Goal: Transaction & Acquisition: Purchase product/service

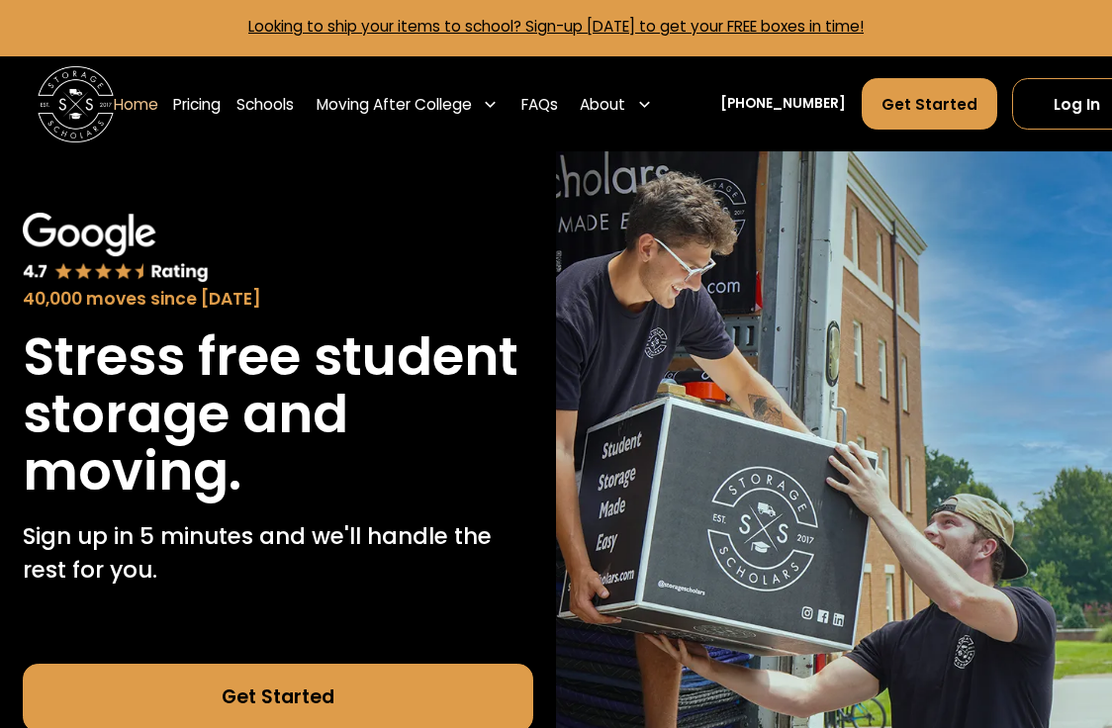
click at [649, 111] on div "About" at bounding box center [616, 103] width 87 height 53
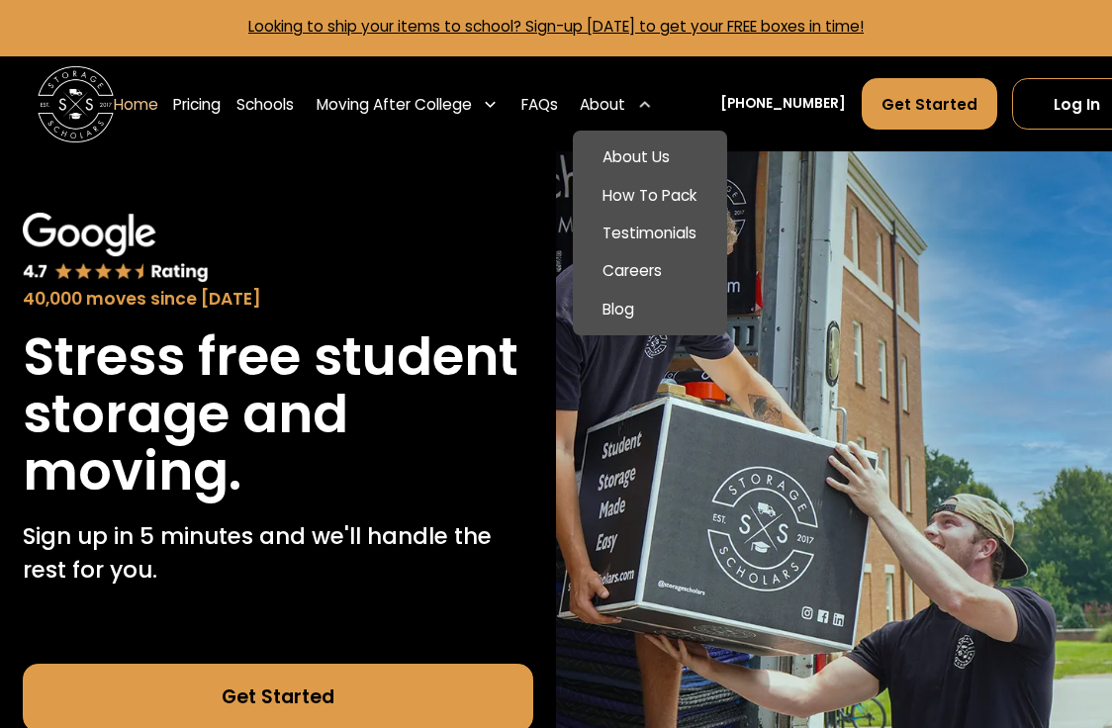
click at [654, 195] on link "How To Pack" at bounding box center [650, 195] width 140 height 38
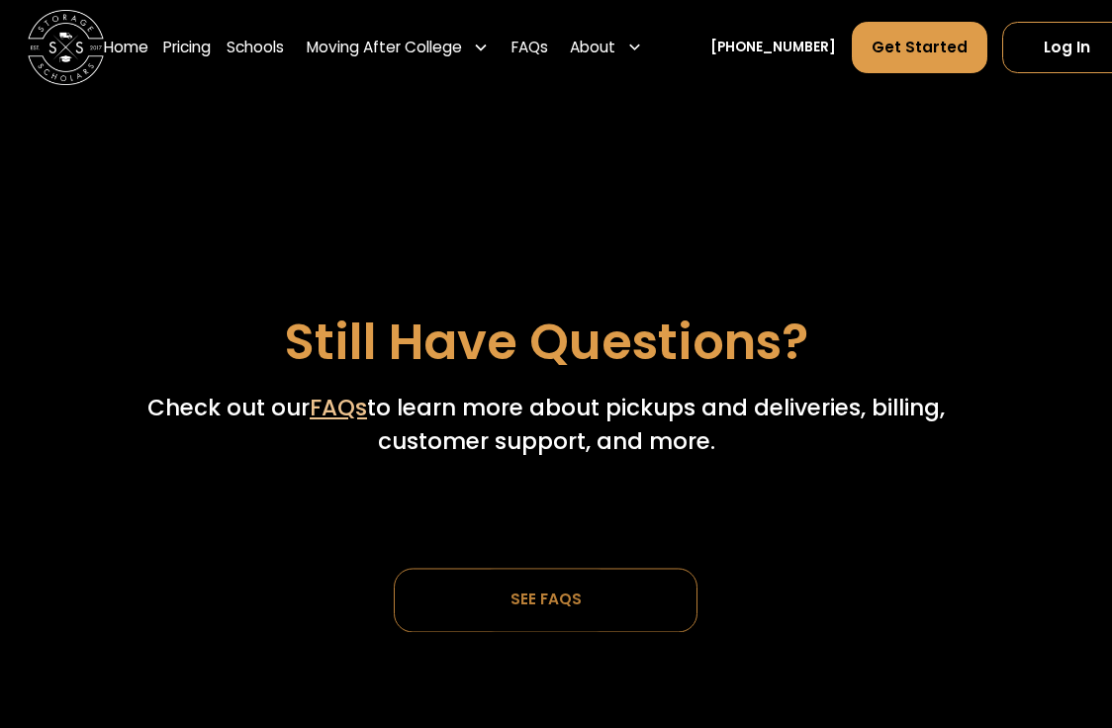
scroll to position [5492, 11]
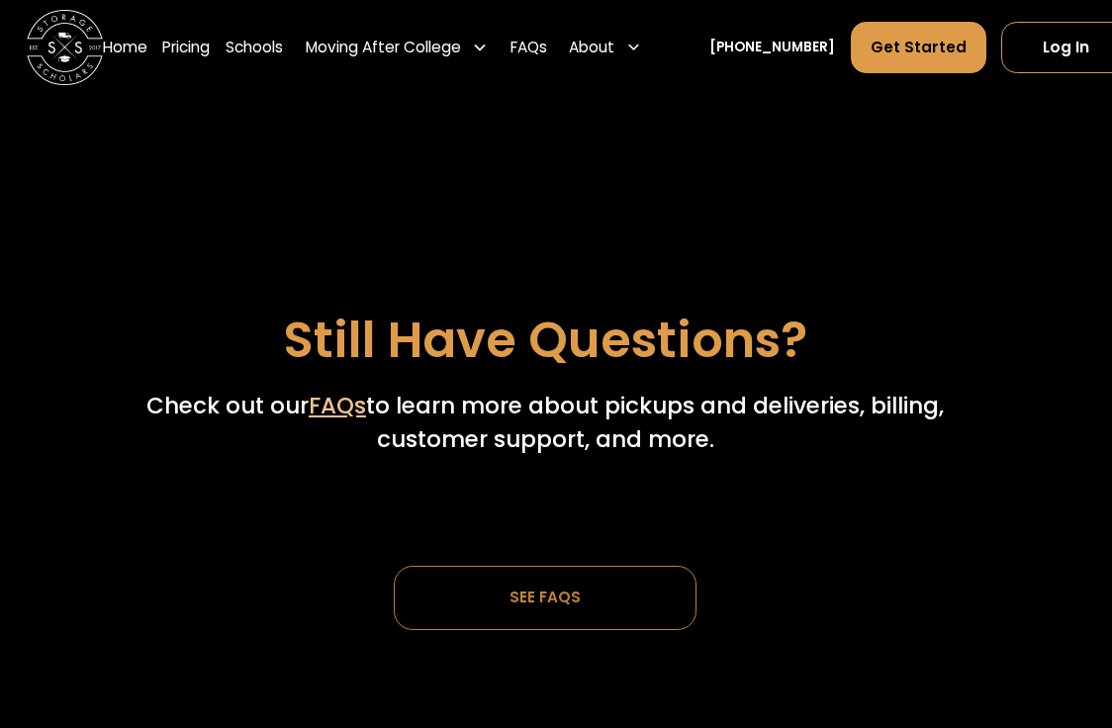
click at [468, 566] on link "SEE FAQs" at bounding box center [546, 598] width 304 height 64
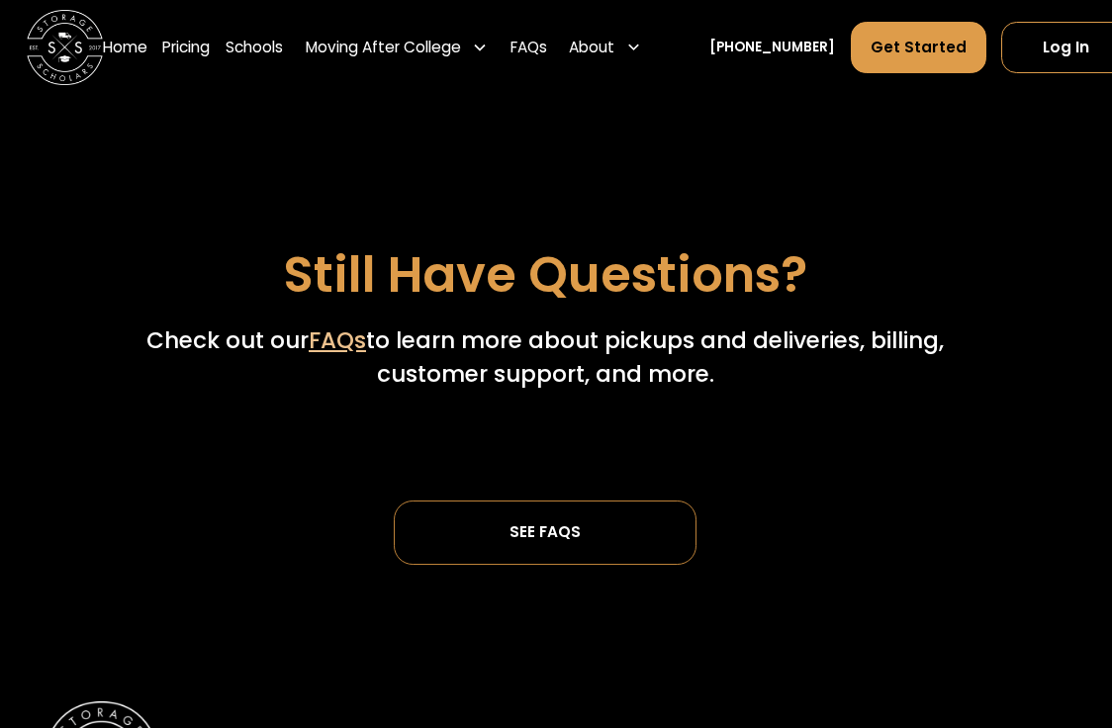
scroll to position [5558, 11]
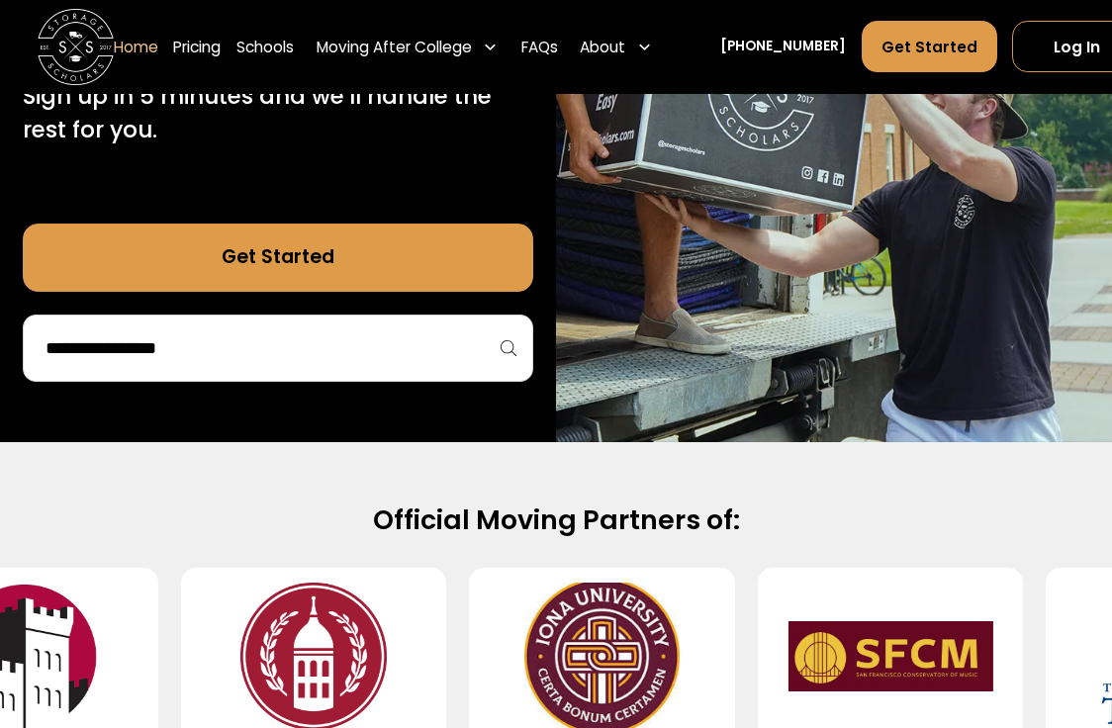
scroll to position [446, 0]
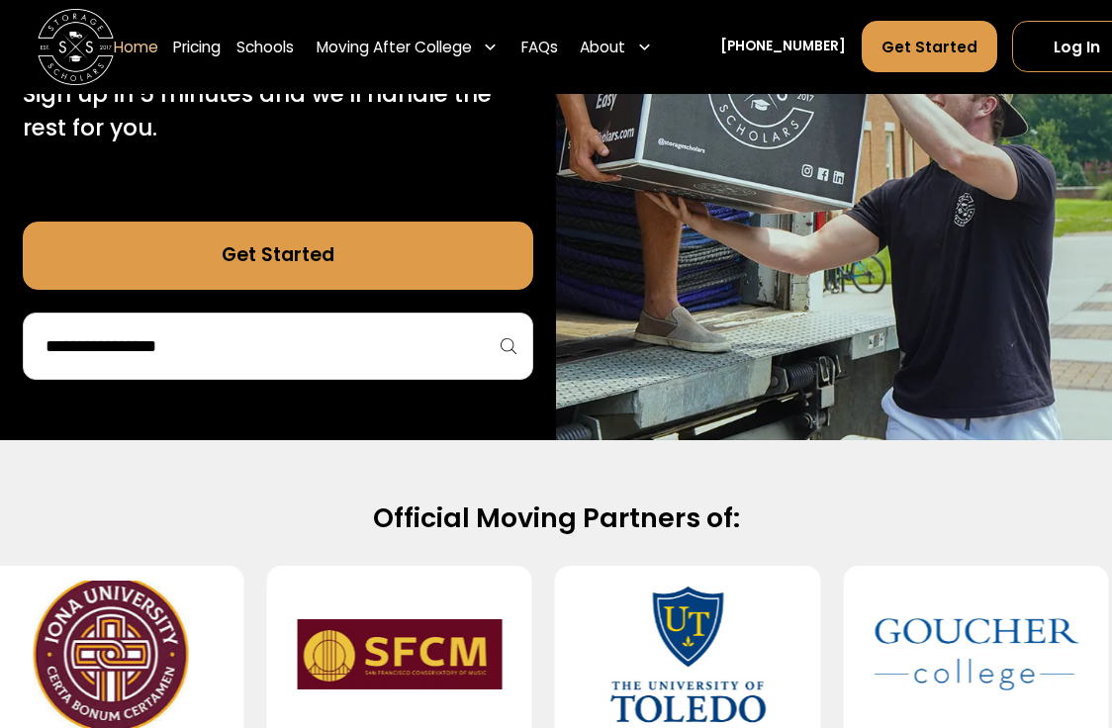
click at [498, 335] on input "search" at bounding box center [278, 346] width 469 height 34
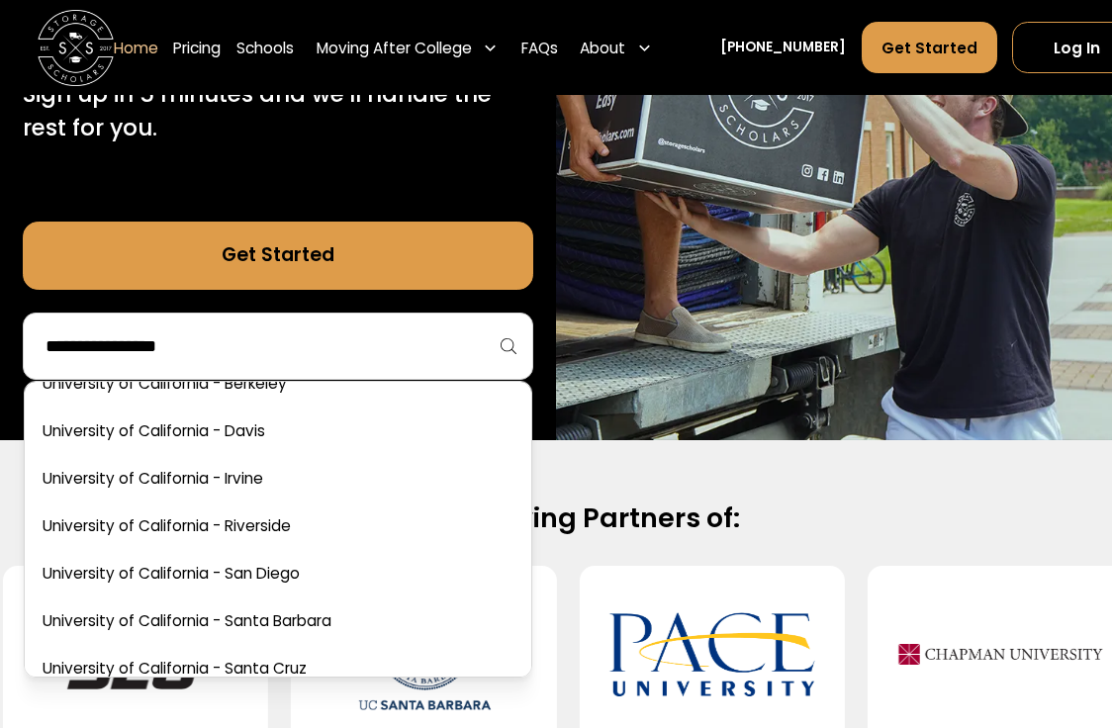
scroll to position [8960, 0]
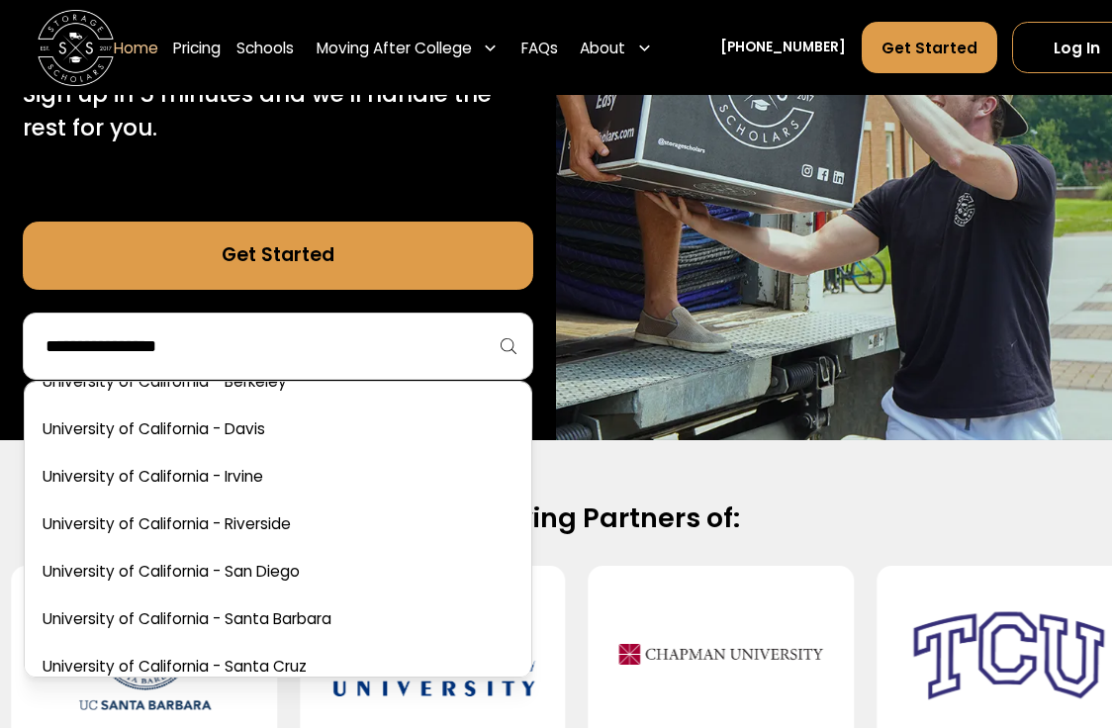
click at [287, 569] on link at bounding box center [278, 572] width 491 height 44
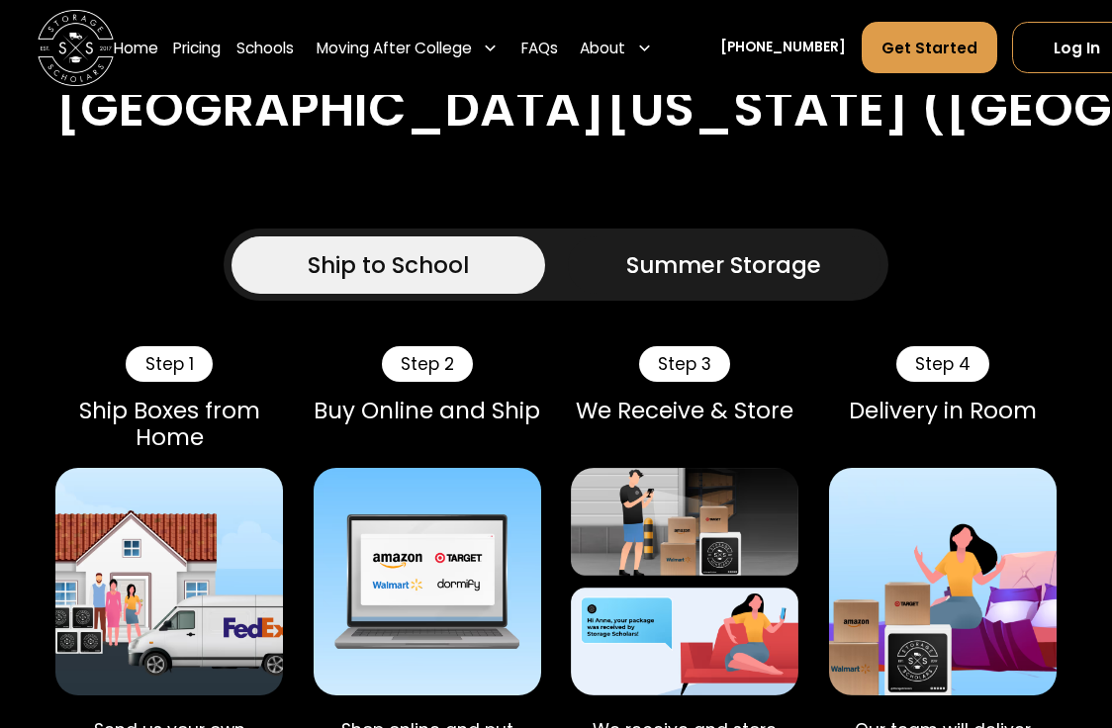
scroll to position [1122, 0]
click at [821, 283] on div "Summer Storage" at bounding box center [723, 265] width 195 height 35
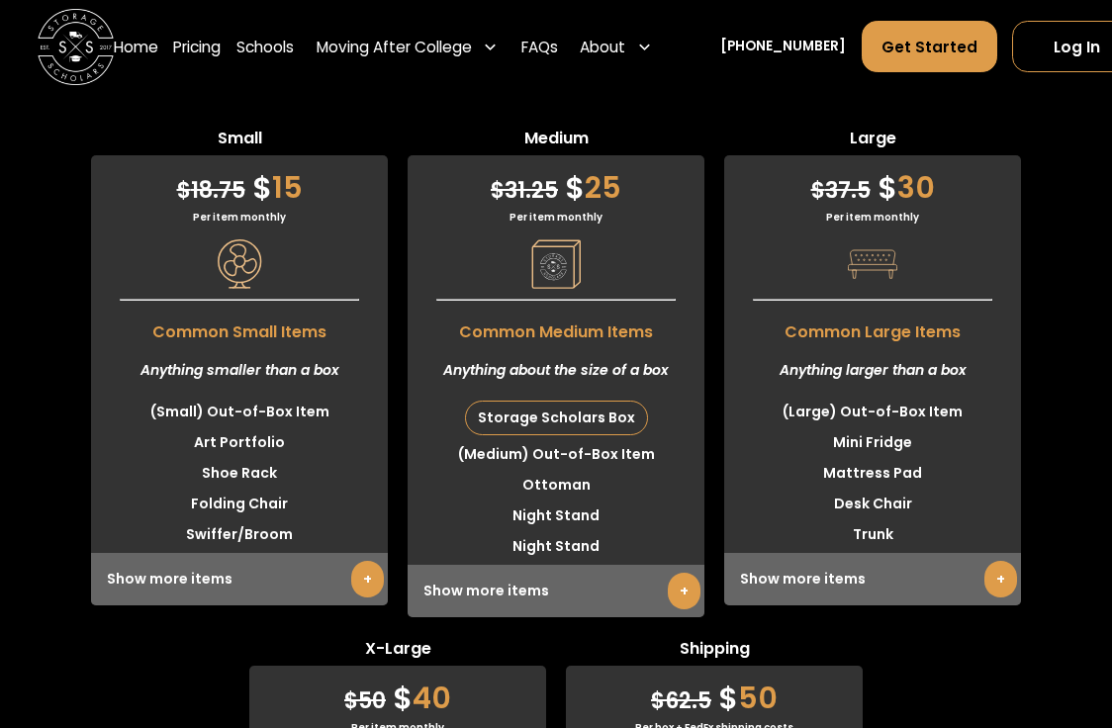
scroll to position [5676, 0]
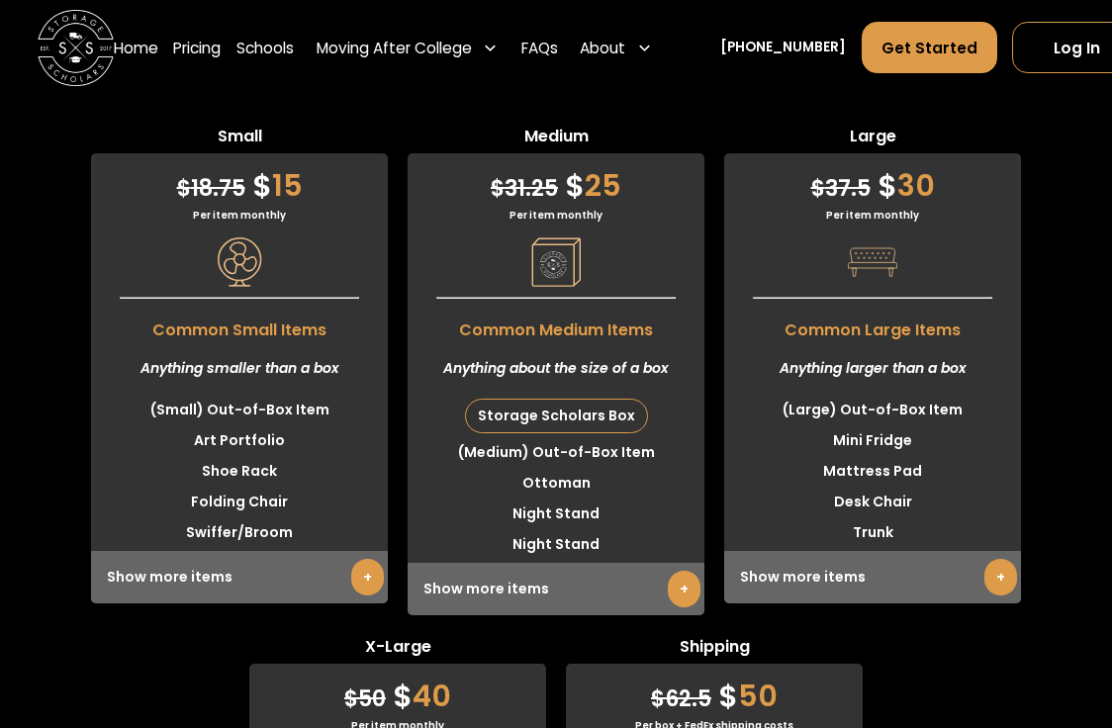
click at [689, 607] on link "+" at bounding box center [684, 589] width 33 height 37
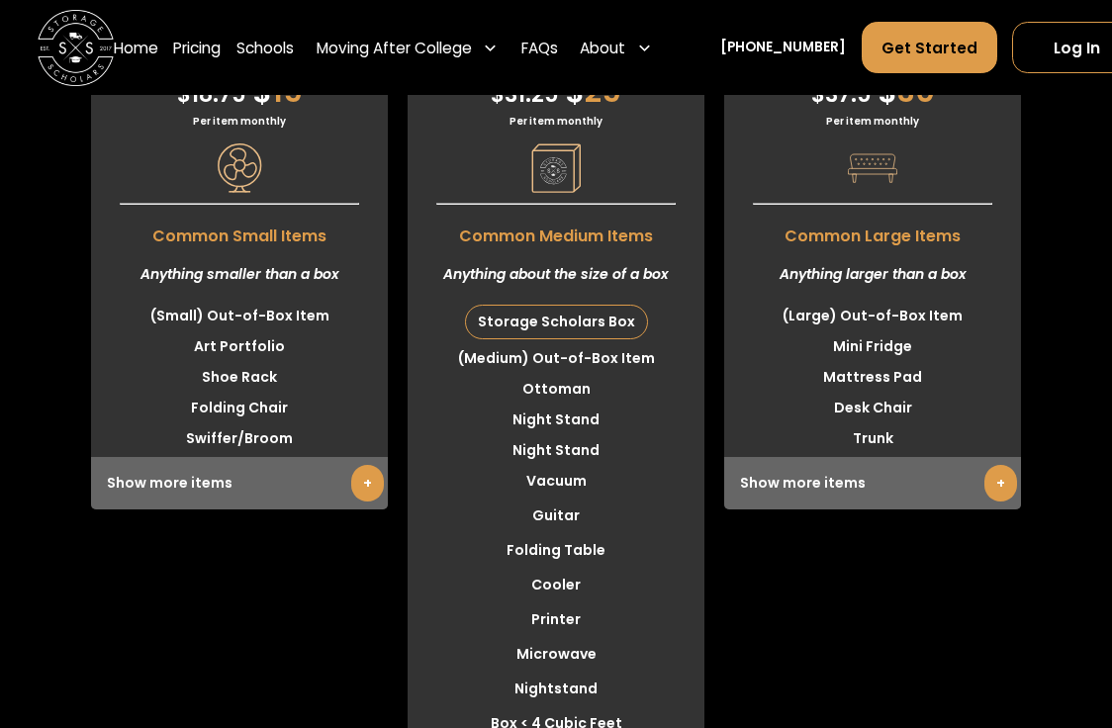
click at [373, 502] on link "+" at bounding box center [367, 483] width 33 height 37
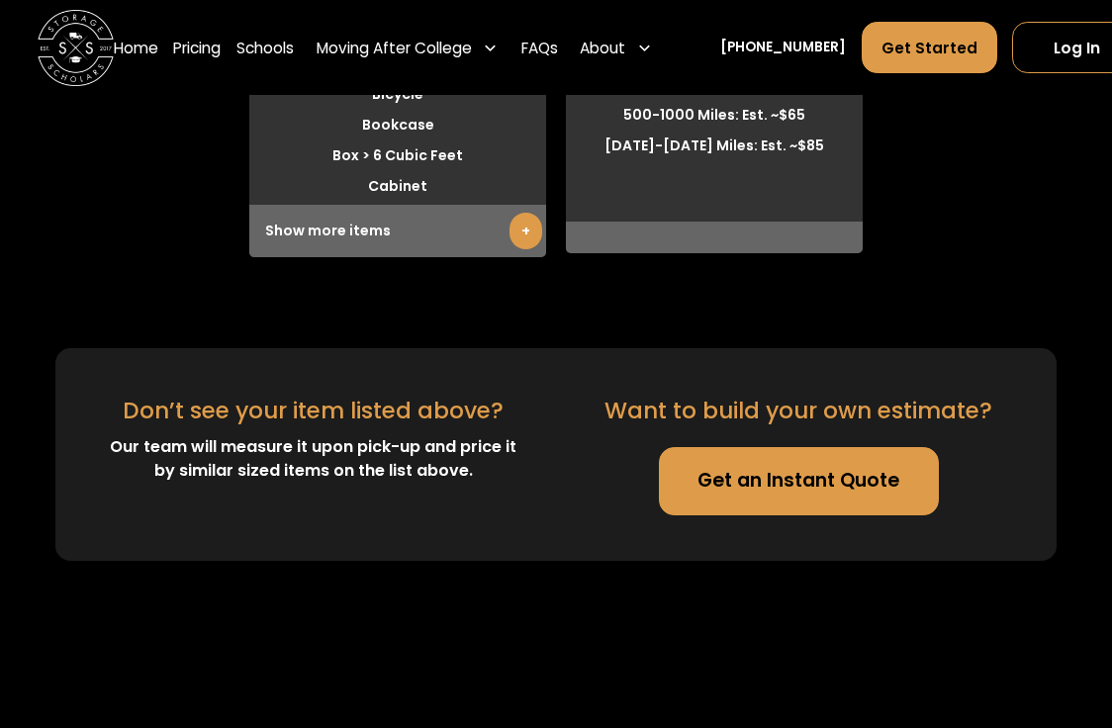
scroll to position [7381, 0]
click at [883, 515] on link "Get an Instant Quote" at bounding box center [799, 481] width 280 height 68
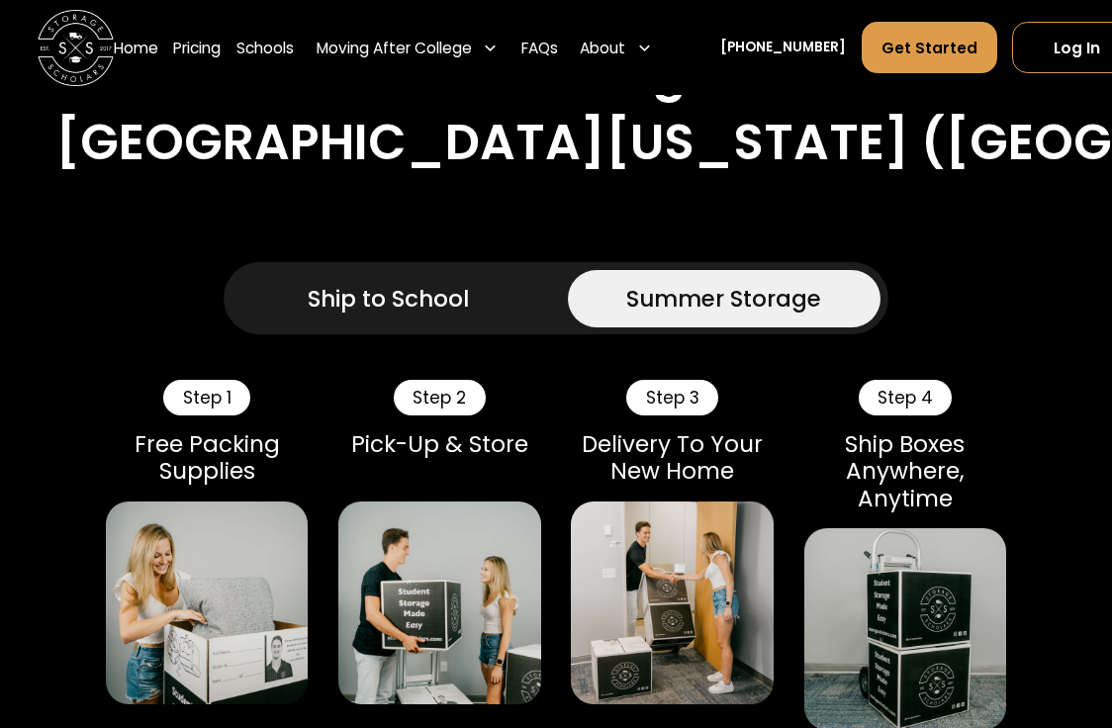
scroll to position [1095, 0]
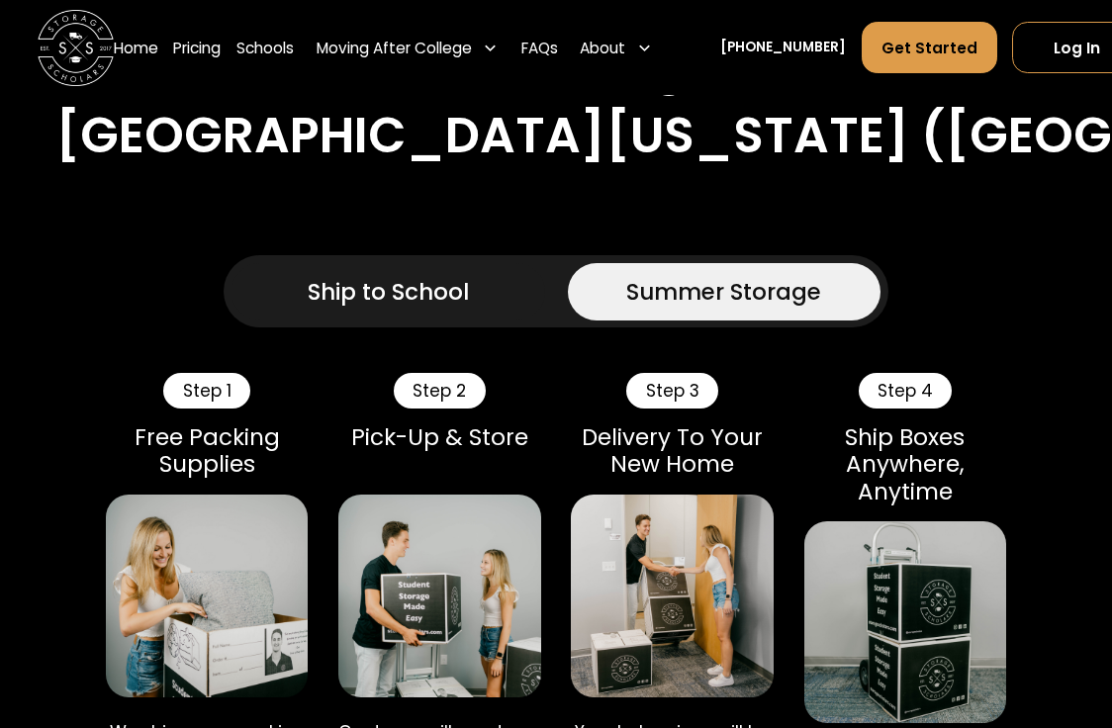
click at [464, 310] on div "Ship to School" at bounding box center [388, 292] width 161 height 35
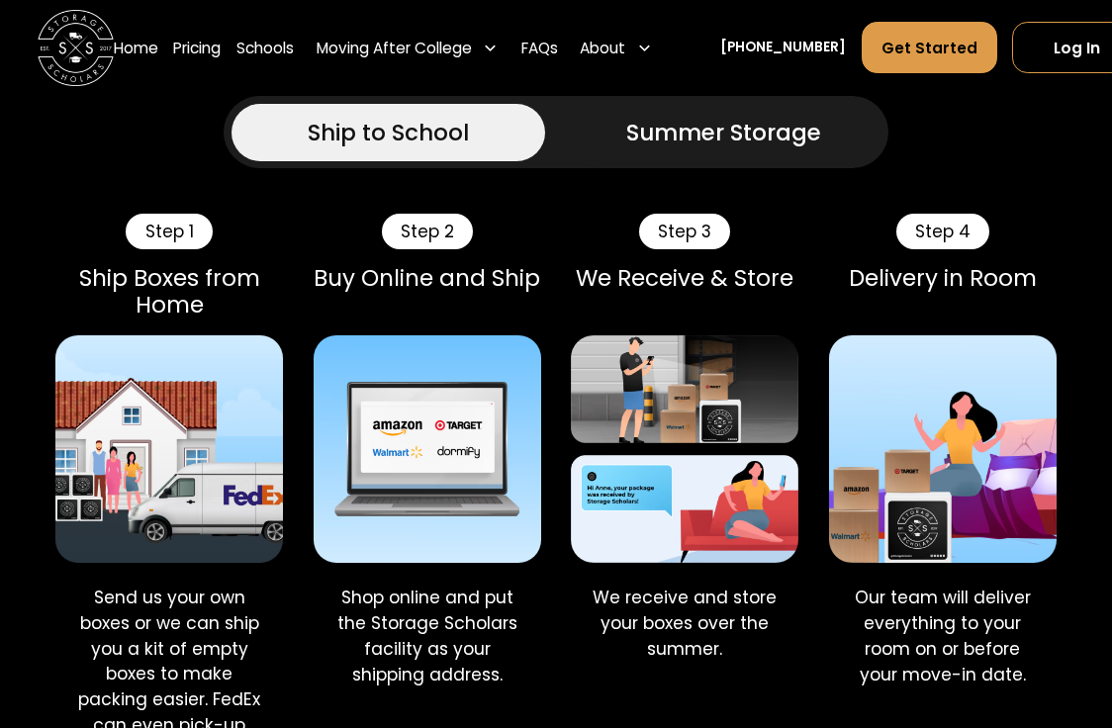
scroll to position [1254, 0]
